Goal: Navigation & Orientation: Find specific page/section

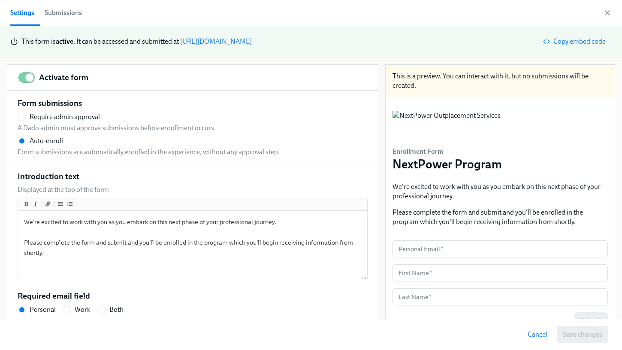
scroll to position [0, 4147]
click at [608, 11] on icon "button" at bounding box center [607, 13] width 4 height 4
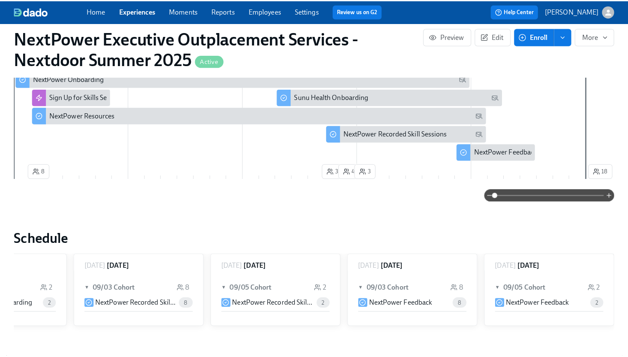
scroll to position [274, 0]
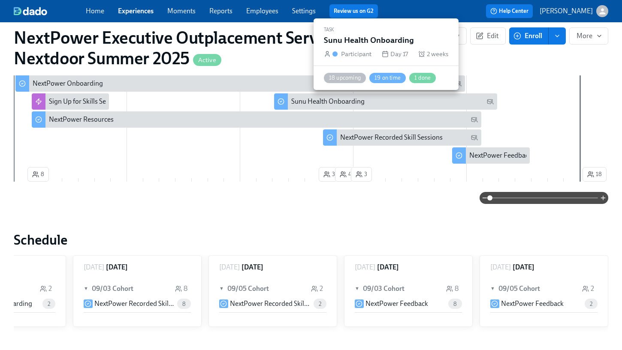
click at [310, 99] on div "Sunu Health Onboarding" at bounding box center [327, 101] width 73 height 9
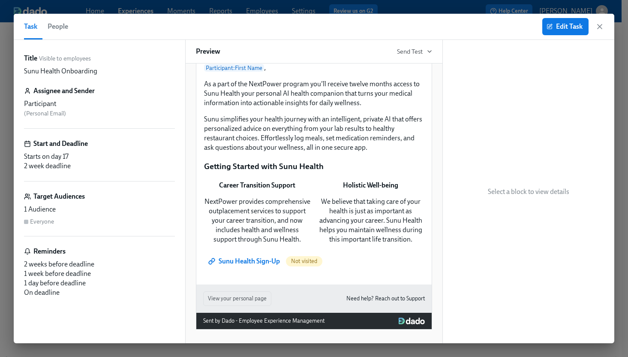
scroll to position [189, 0]
click at [58, 27] on span "People" at bounding box center [58, 27] width 21 height 12
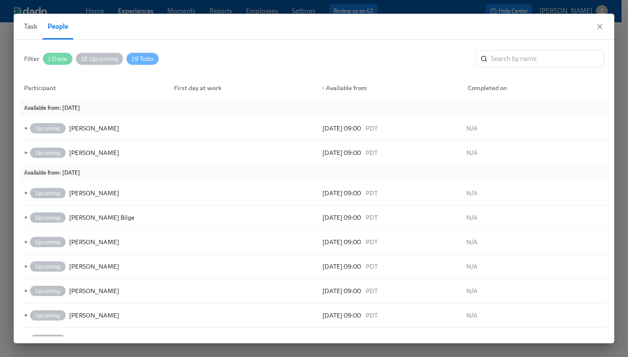
click at [26, 20] on button "Task" at bounding box center [33, 27] width 18 height 26
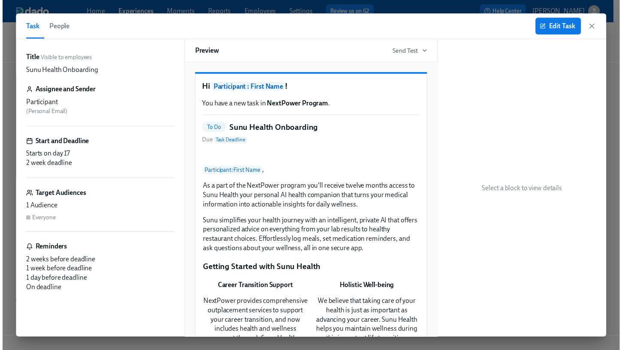
scroll to position [3, 0]
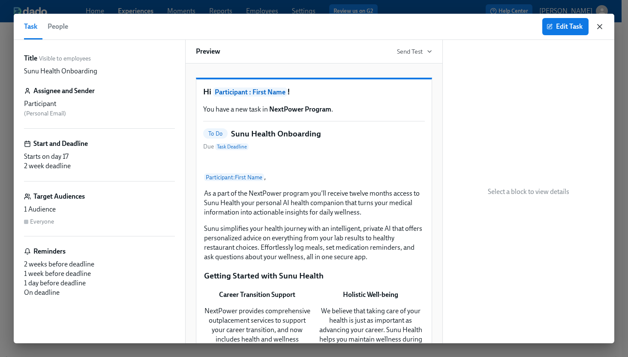
click at [600, 23] on icon "button" at bounding box center [600, 26] width 9 height 9
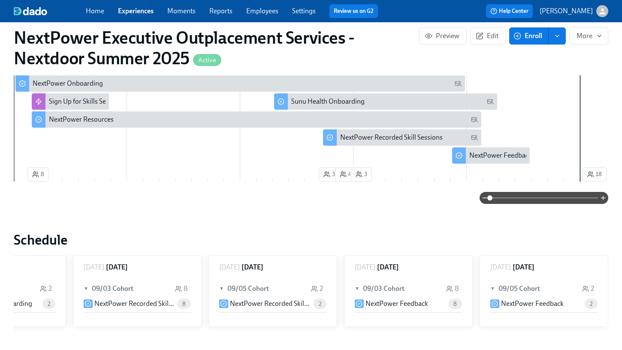
scroll to position [0, 4135]
